Goal: Task Accomplishment & Management: Manage account settings

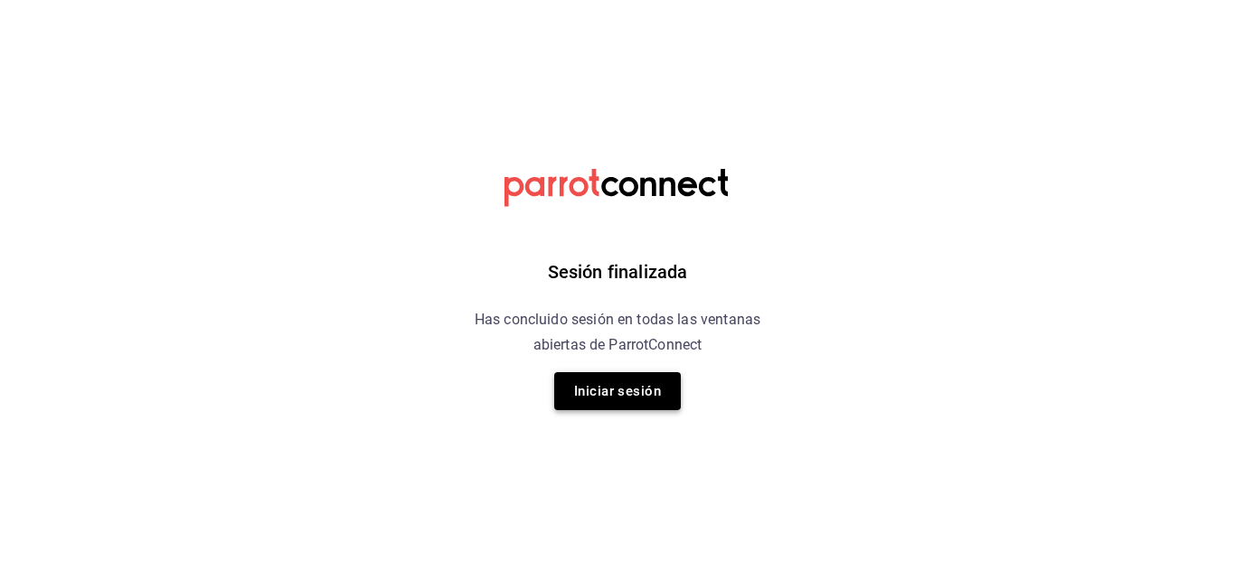
click at [607, 407] on button "Iniciar sesión" at bounding box center [617, 391] width 127 height 38
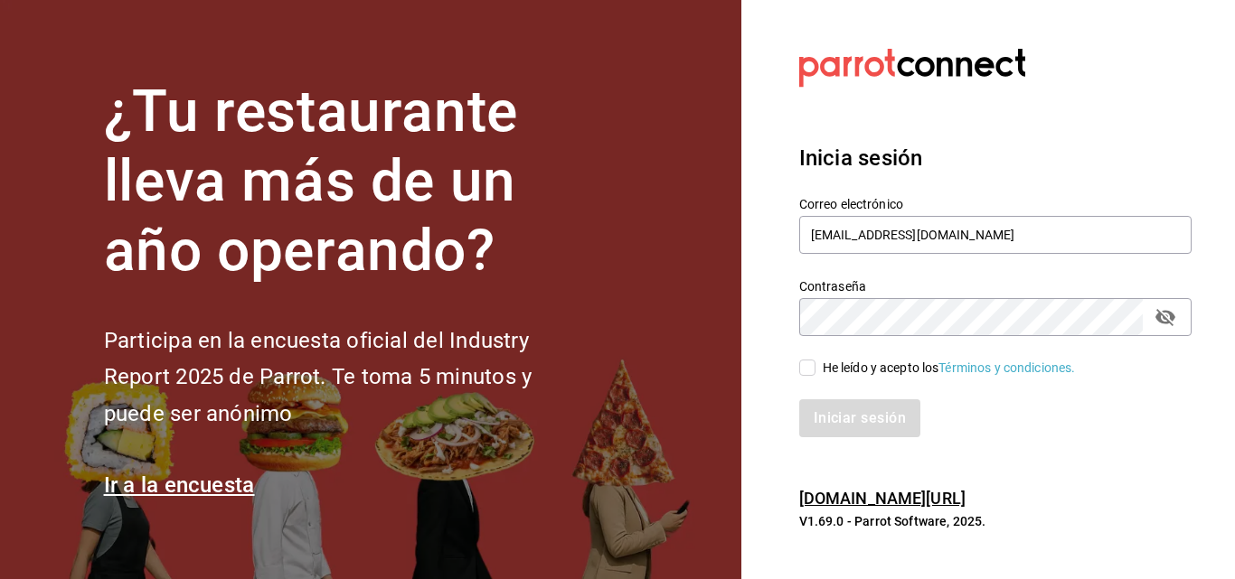
click at [813, 362] on input "He leído y acepto los Términos y condiciones." at bounding box center [807, 368] width 16 height 16
checkbox input "true"
click at [809, 415] on button "Iniciar sesión" at bounding box center [860, 419] width 123 height 38
